Goal: Transaction & Acquisition: Purchase product/service

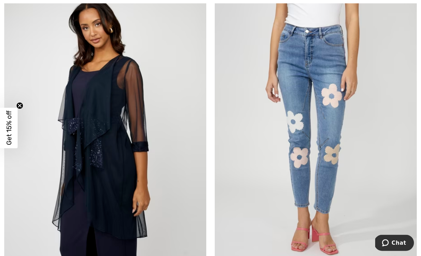
scroll to position [157, 0]
click at [62, 98] on img at bounding box center [105, 139] width 202 height 303
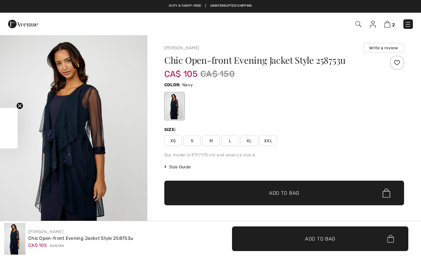
checkbox input "true"
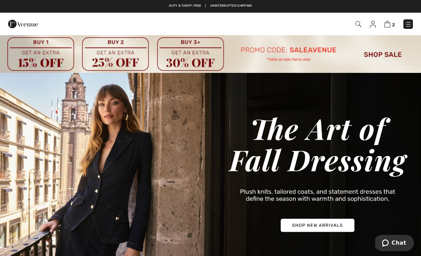
click at [376, 55] on img at bounding box center [210, 54] width 421 height 38
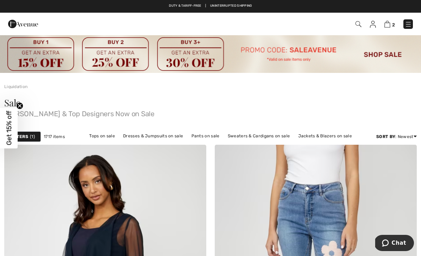
click at [17, 115] on div "Get 15% off Close teaser" at bounding box center [9, 128] width 18 height 41
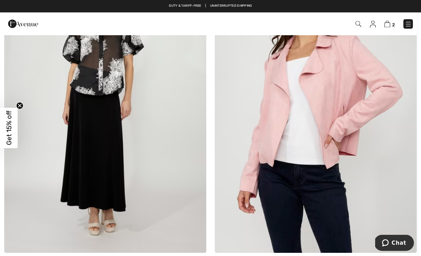
scroll to position [1873, 0]
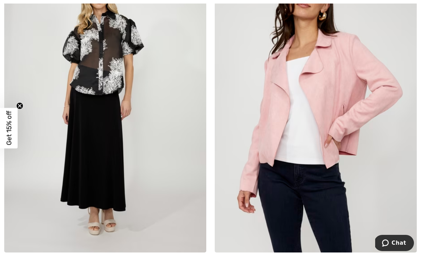
click at [277, 172] on img at bounding box center [316, 101] width 202 height 303
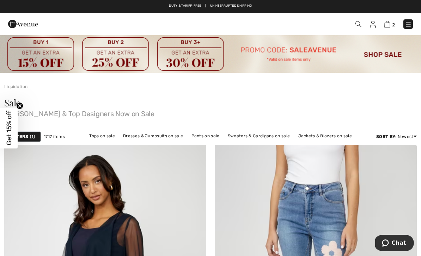
click at [29, 135] on div "Filters 1" at bounding box center [22, 137] width 37 height 11
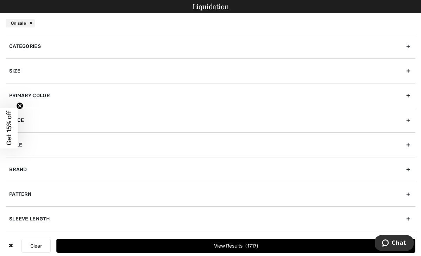
click at [20, 69] on div "Size" at bounding box center [211, 71] width 410 height 25
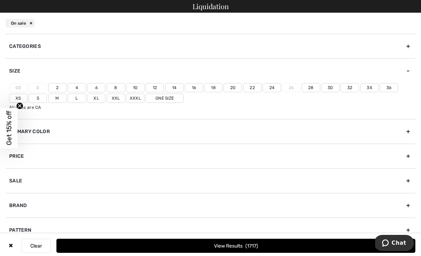
click at [134, 84] on label "10" at bounding box center [135, 87] width 18 height 9
click at [0, 0] on input"] "10" at bounding box center [0, 0] width 0 height 0
click at [59, 99] on label "M" at bounding box center [57, 98] width 18 height 9
click at [0, 0] on input"] "M" at bounding box center [0, 0] width 0 height 0
click at [188, 245] on button "View Results 607" at bounding box center [235, 246] width 359 height 14
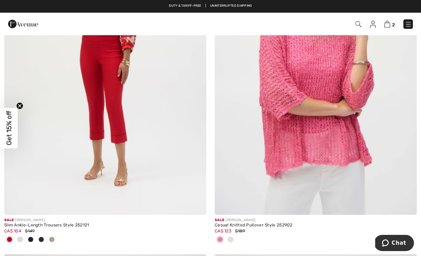
scroll to position [5146, 0]
click at [230, 241] on div at bounding box center [230, 241] width 11 height 12
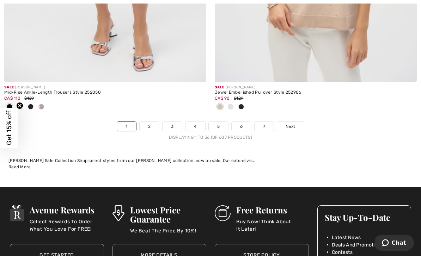
scroll to position [6307, 0]
click at [152, 123] on link "2" at bounding box center [149, 126] width 19 height 9
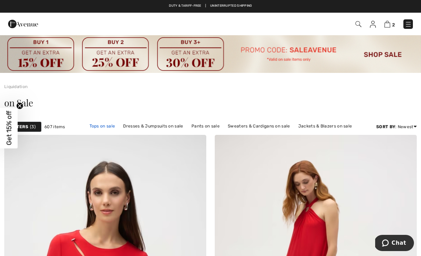
click at [103, 128] on link "Tops on sale" at bounding box center [102, 126] width 33 height 9
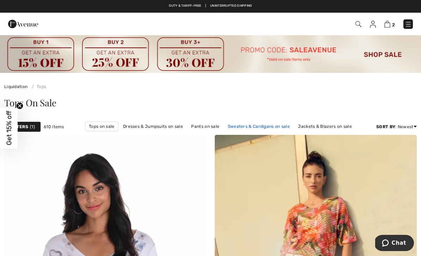
click at [253, 126] on link "Sweaters & Cardigans on sale" at bounding box center [258, 126] width 69 height 9
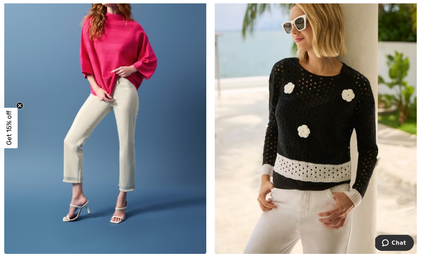
scroll to position [1560, 0]
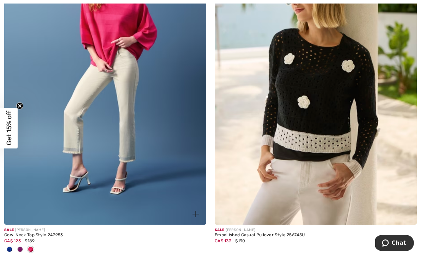
click at [11, 251] on div at bounding box center [9, 250] width 11 height 12
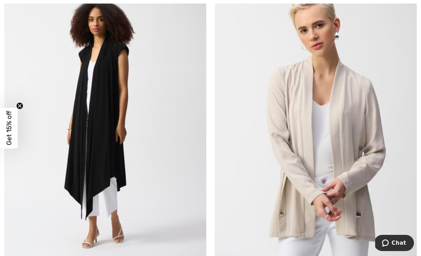
scroll to position [2714, 0]
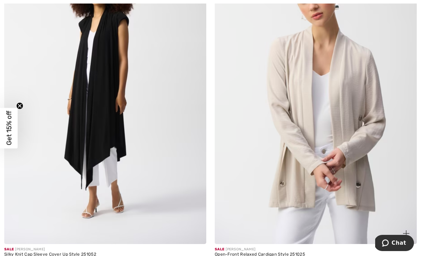
click at [303, 138] on img at bounding box center [316, 92] width 202 height 303
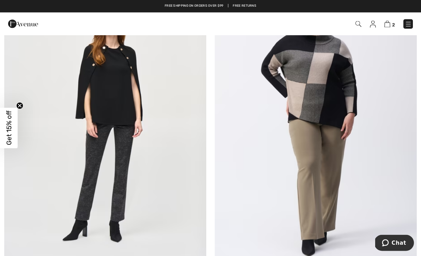
scroll to position [5769, 0]
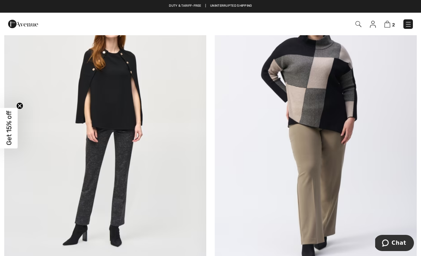
click at [313, 93] on img at bounding box center [316, 130] width 202 height 303
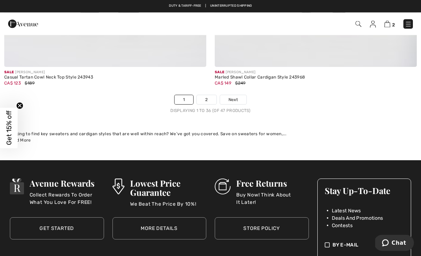
scroll to position [6230, 0]
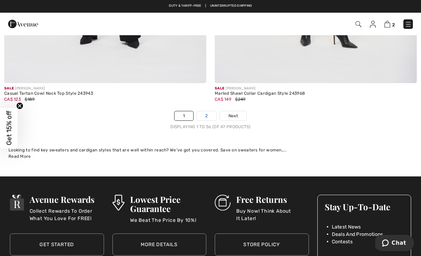
click at [212, 112] on link "2" at bounding box center [206, 115] width 19 height 9
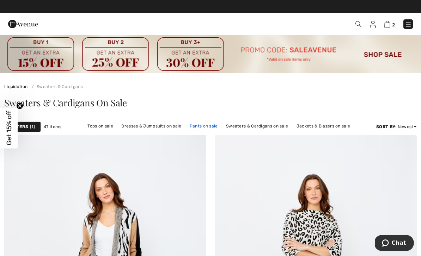
click at [186, 125] on link "Pants on sale" at bounding box center [203, 126] width 35 height 9
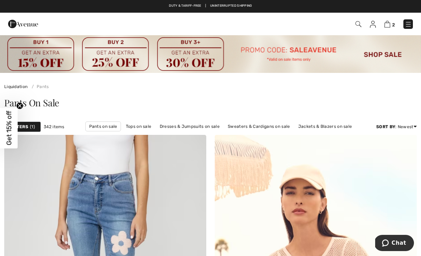
click at [26, 127] on strong "Filters" at bounding box center [19, 127] width 18 height 6
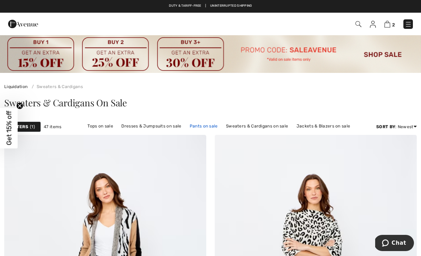
click at [189, 128] on link "Pants on sale" at bounding box center [203, 126] width 35 height 9
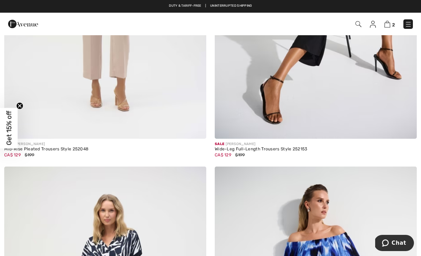
scroll to position [5912, 0]
